Goal: Learn about a topic

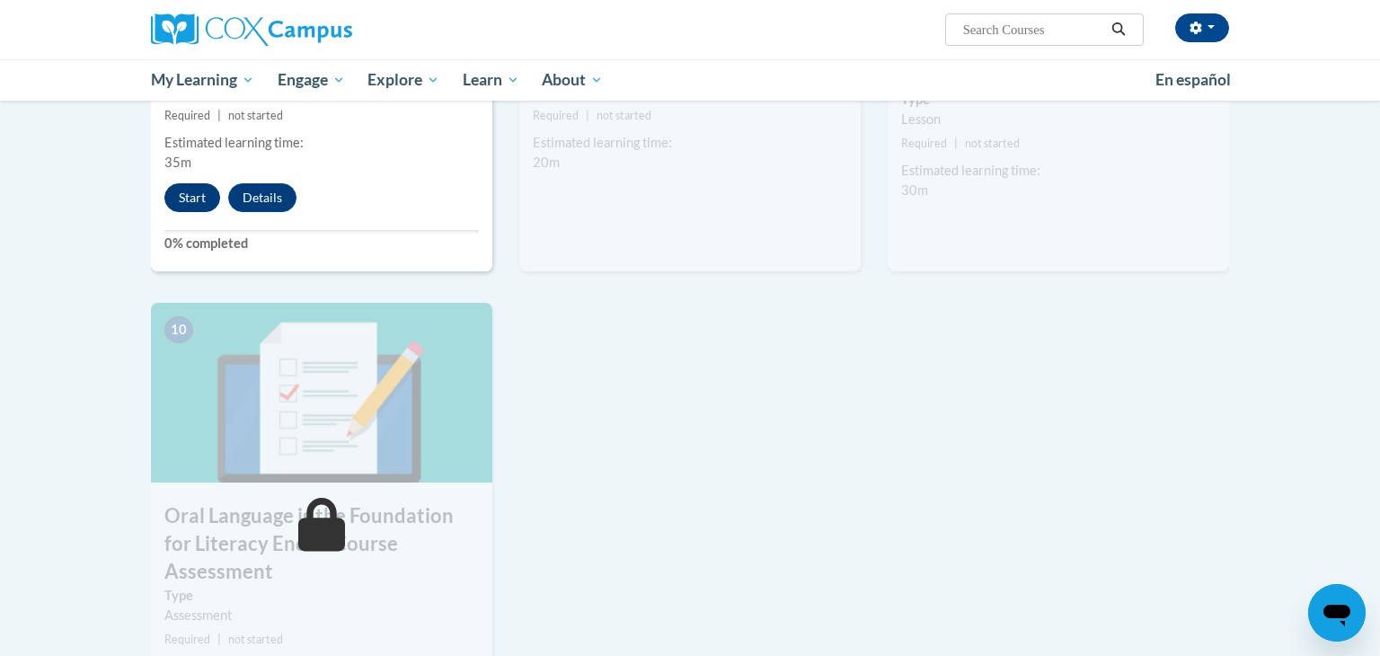
scroll to position [1632, 0]
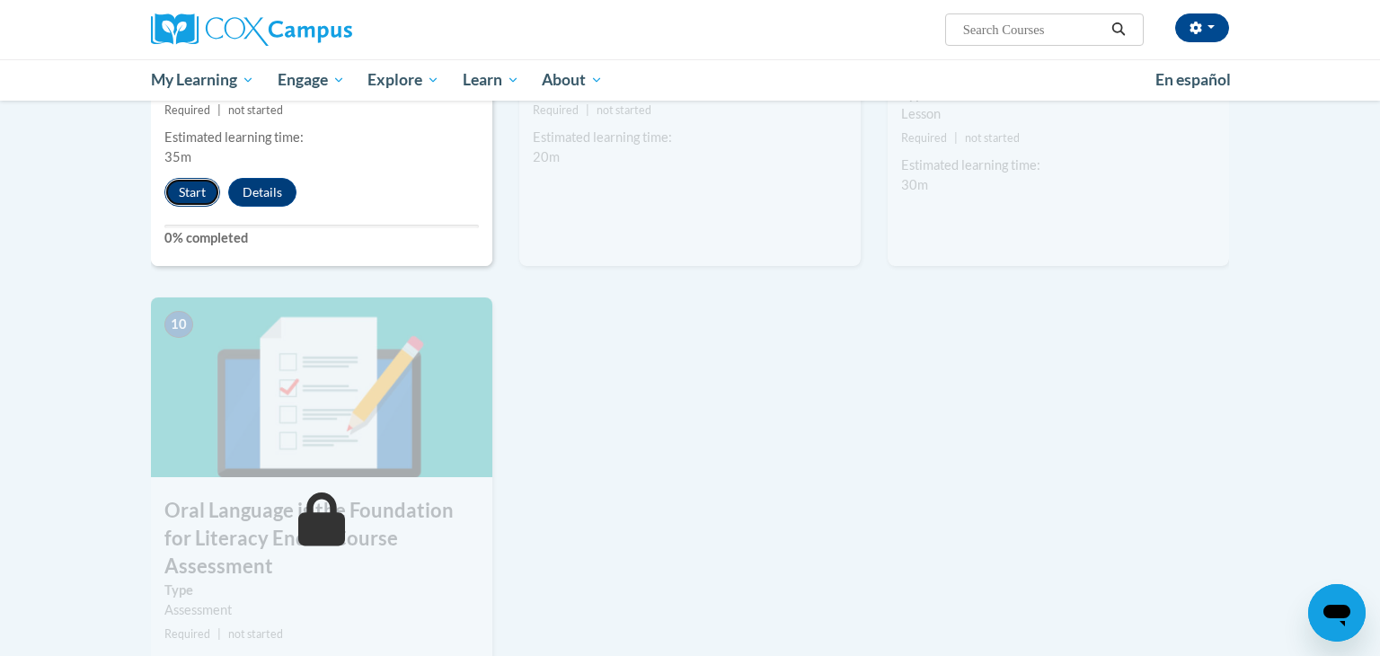
click at [194, 195] on button "Start" at bounding box center [192, 192] width 56 height 29
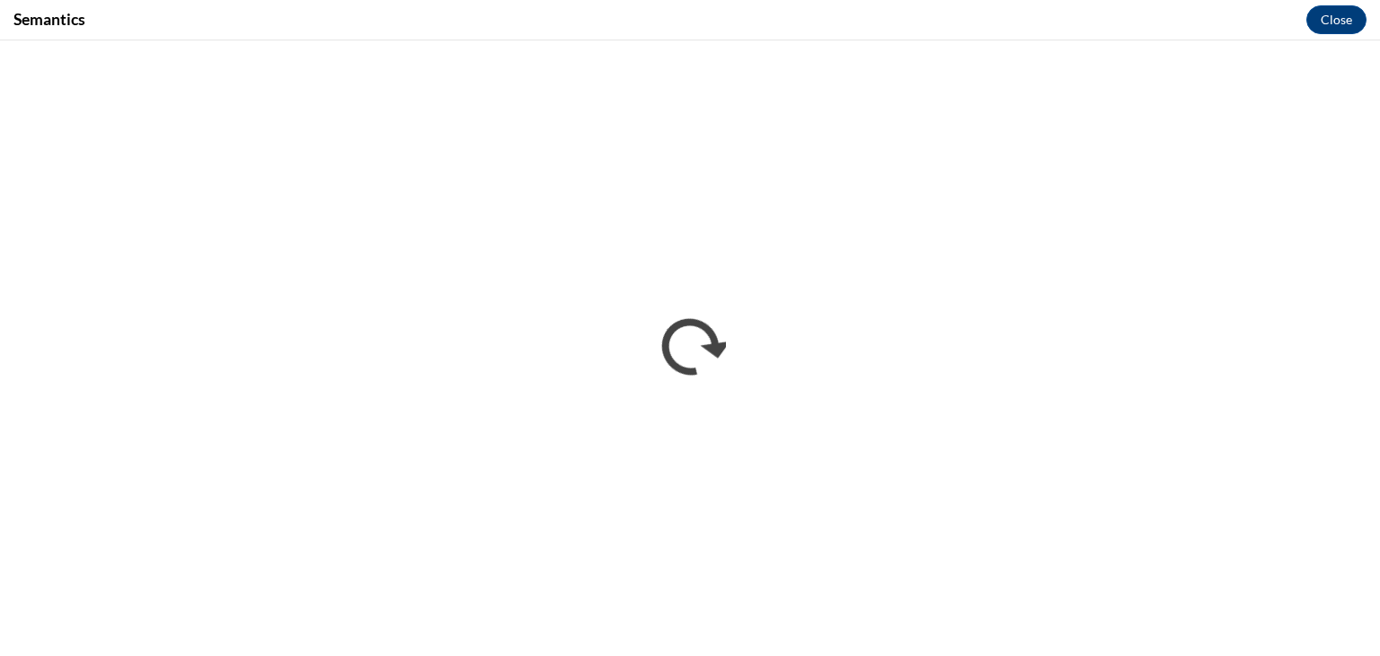
scroll to position [0, 0]
